Goal: Task Accomplishment & Management: Manage account settings

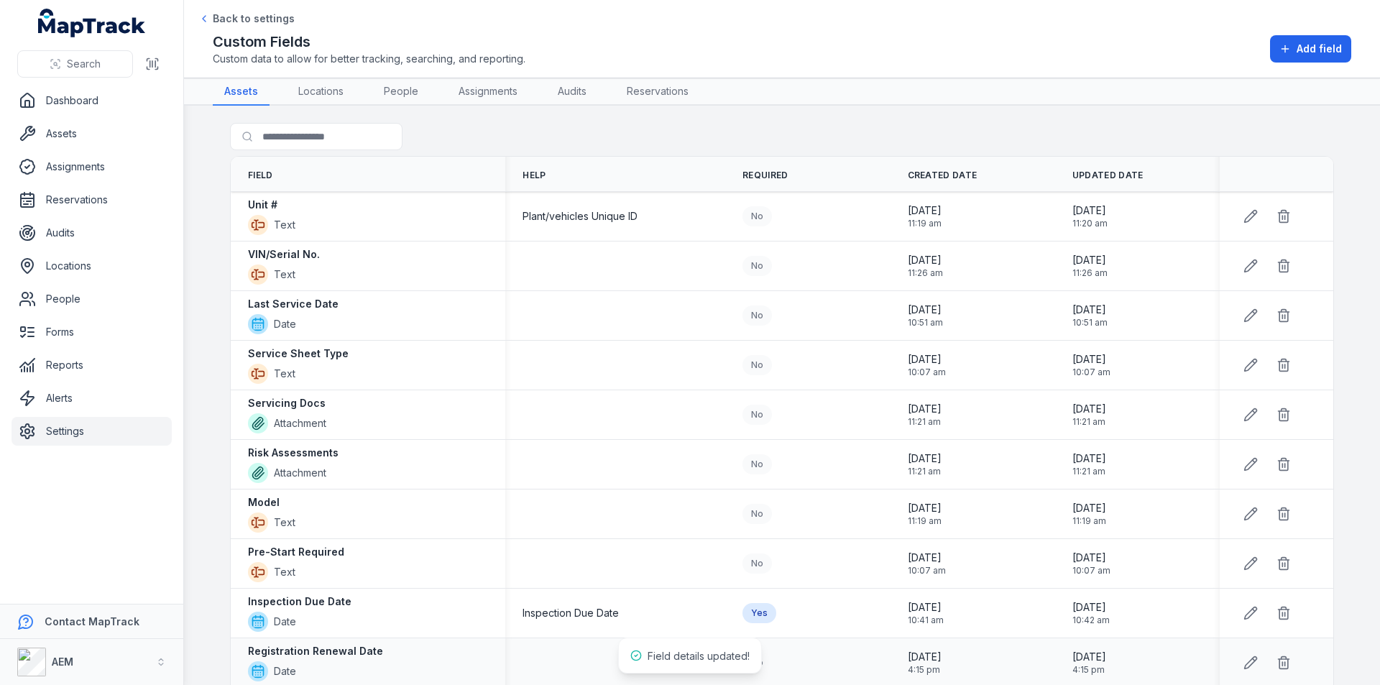
scroll to position [401, 0]
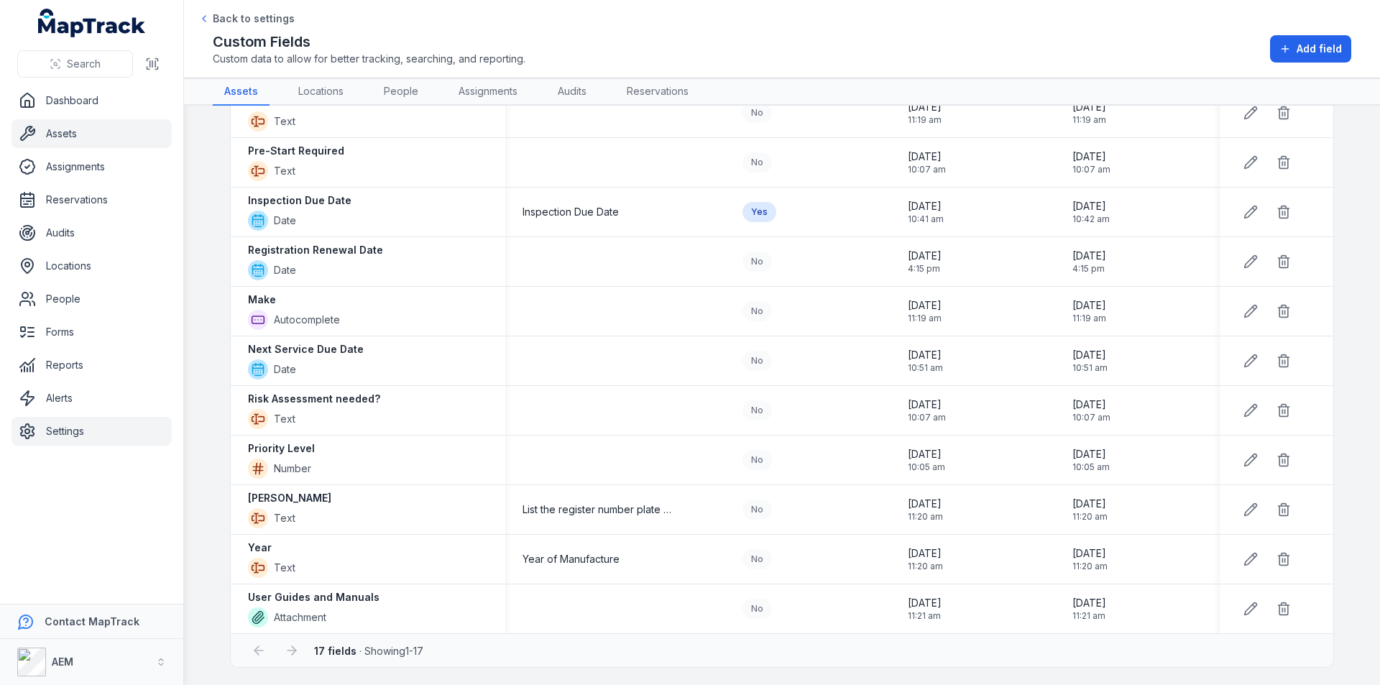
click at [75, 134] on link "Assets" at bounding box center [91, 133] width 160 height 29
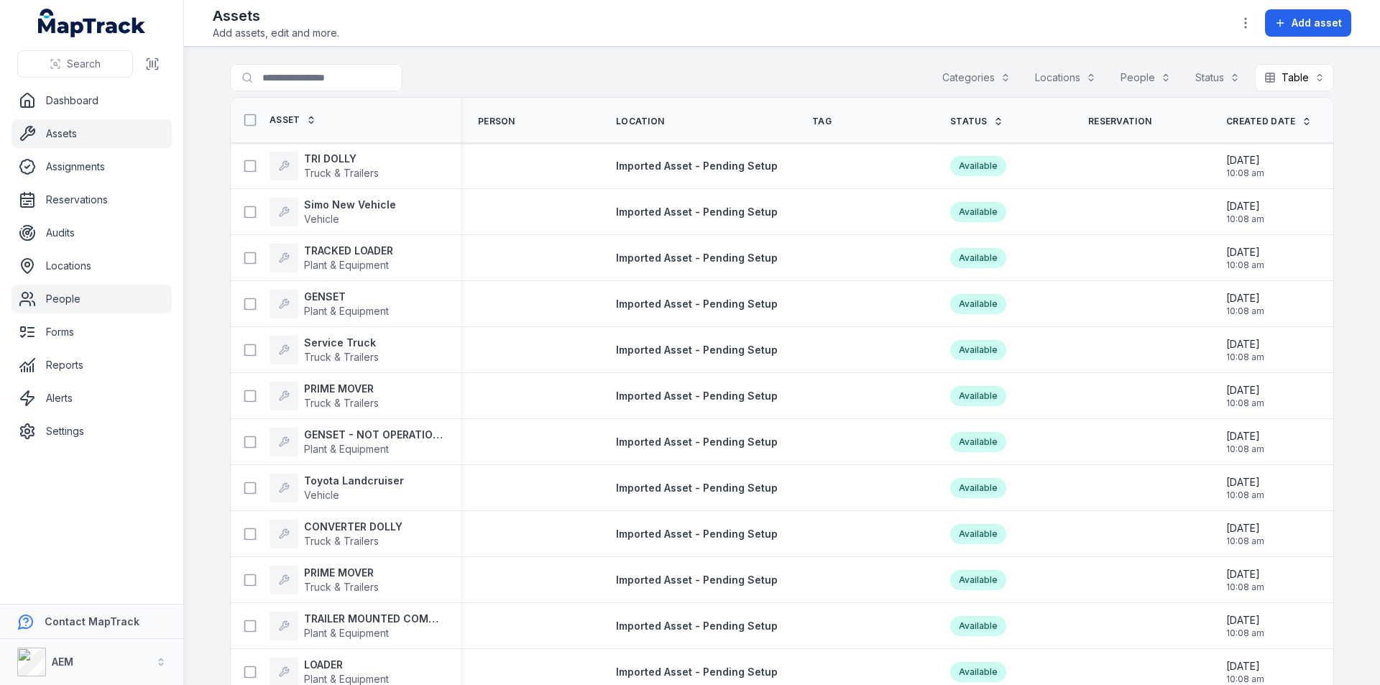
click at [68, 298] on link "People" at bounding box center [91, 299] width 160 height 29
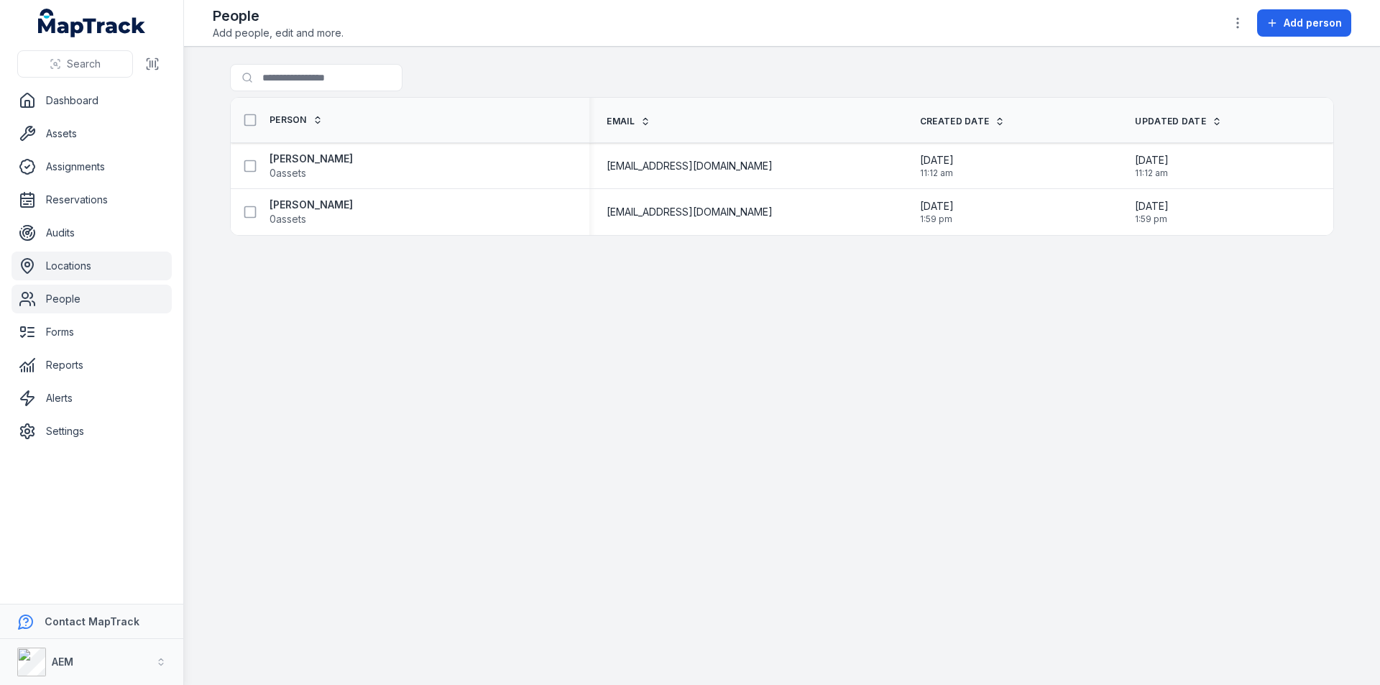
click at [74, 264] on link "Locations" at bounding box center [91, 266] width 160 height 29
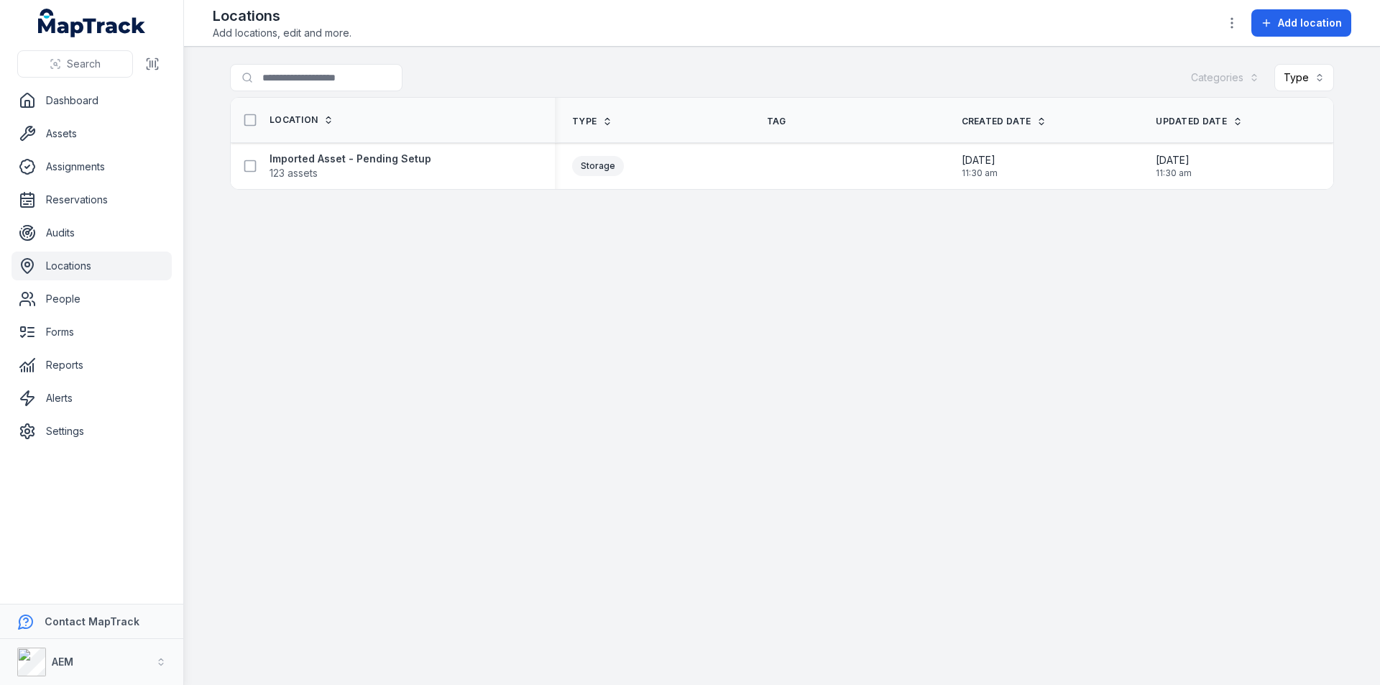
click at [359, 253] on main "Search for locations Categories Type Location Type Tag Created Date Updated Dat…" at bounding box center [782, 366] width 1196 height 638
click at [70, 295] on link "People" at bounding box center [91, 299] width 160 height 29
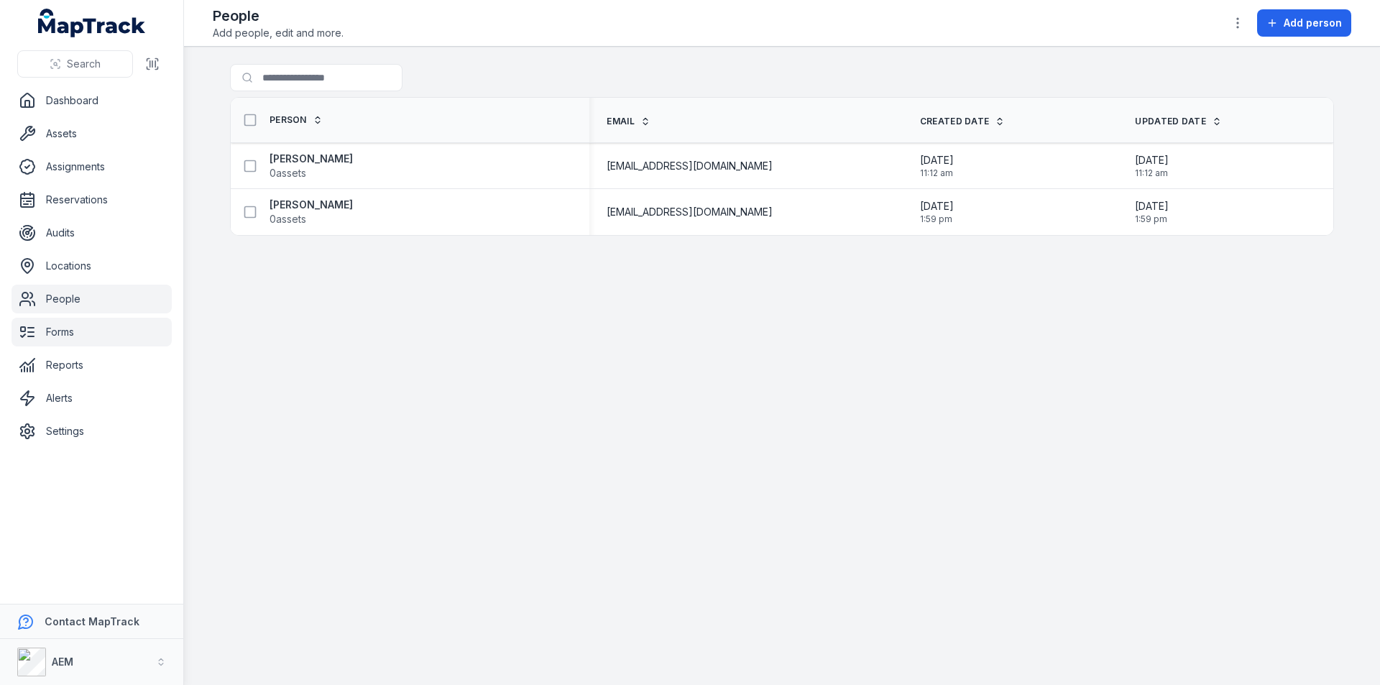
click at [65, 334] on link "Forms" at bounding box center [91, 332] width 160 height 29
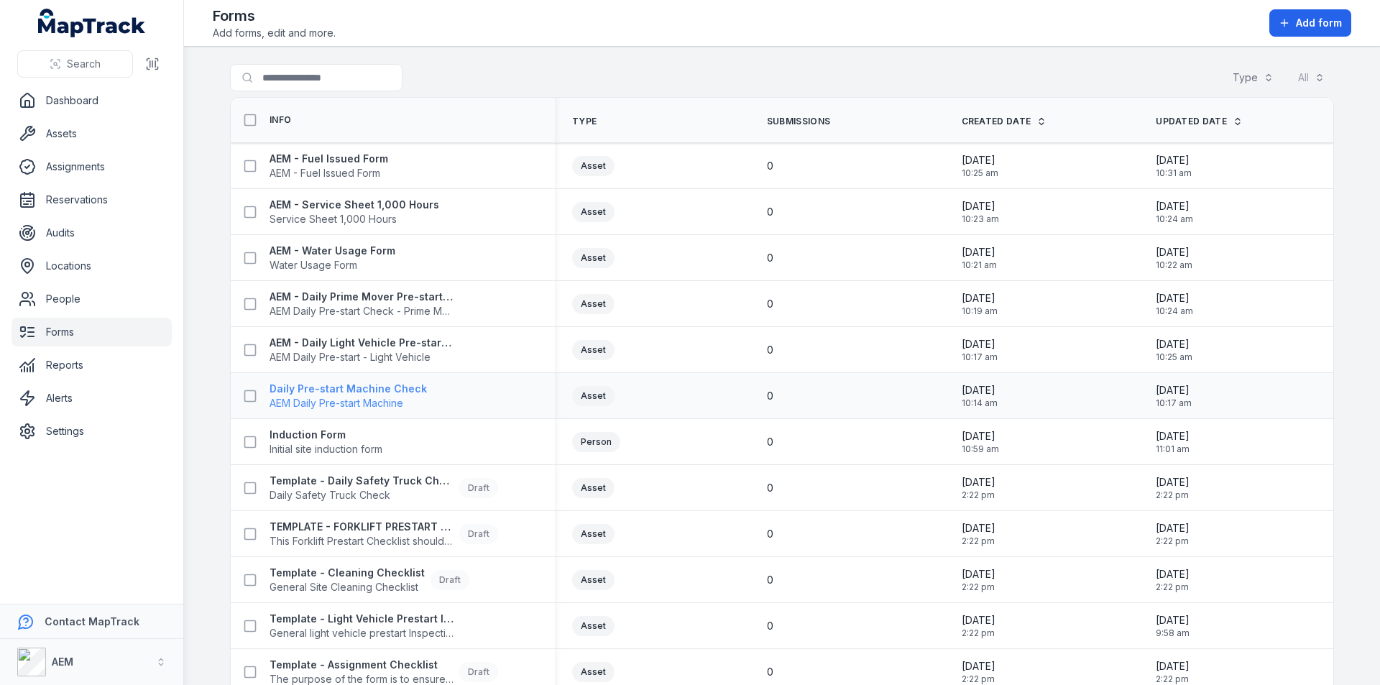
click at [363, 385] on strong "Daily Pre-start Machine Check" at bounding box center [347, 389] width 157 height 14
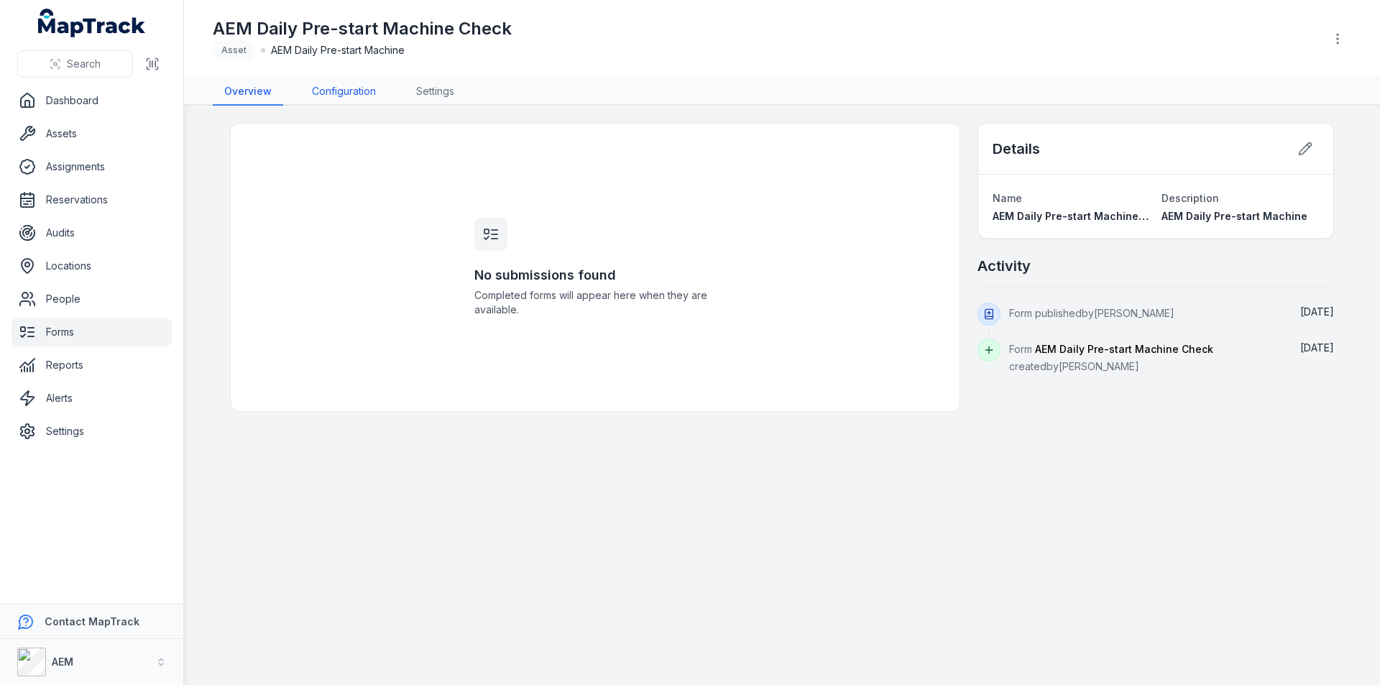
click at [362, 93] on link "Configuration" at bounding box center [343, 91] width 87 height 27
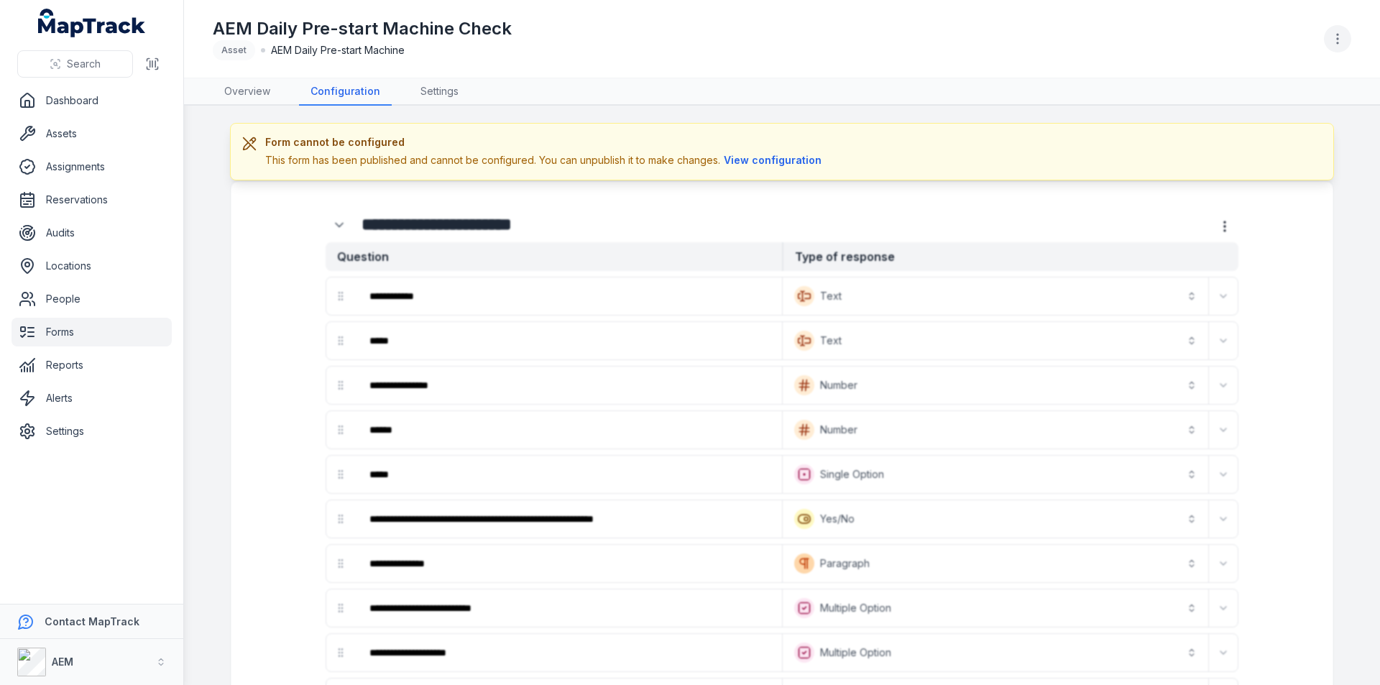
click at [1338, 36] on icon "button" at bounding box center [1337, 39] width 14 height 14
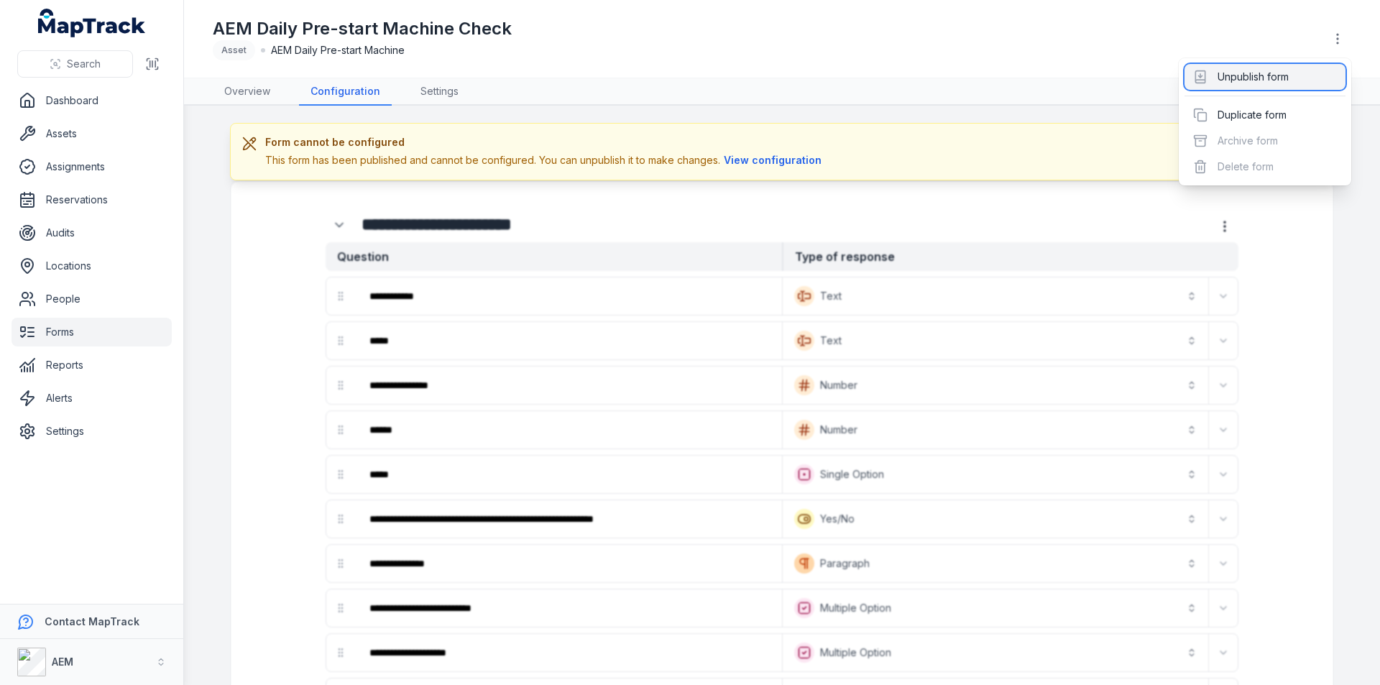
click at [1263, 79] on div "Unpublish form" at bounding box center [1264, 77] width 161 height 26
